Goal: Navigation & Orientation: Find specific page/section

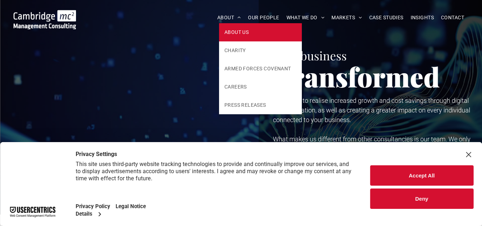
click at [228, 33] on span "ABOUT US" at bounding box center [236, 32] width 24 height 7
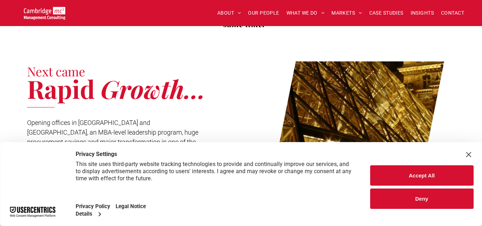
scroll to position [428, 0]
